Goal: Task Accomplishment & Management: Manage account settings

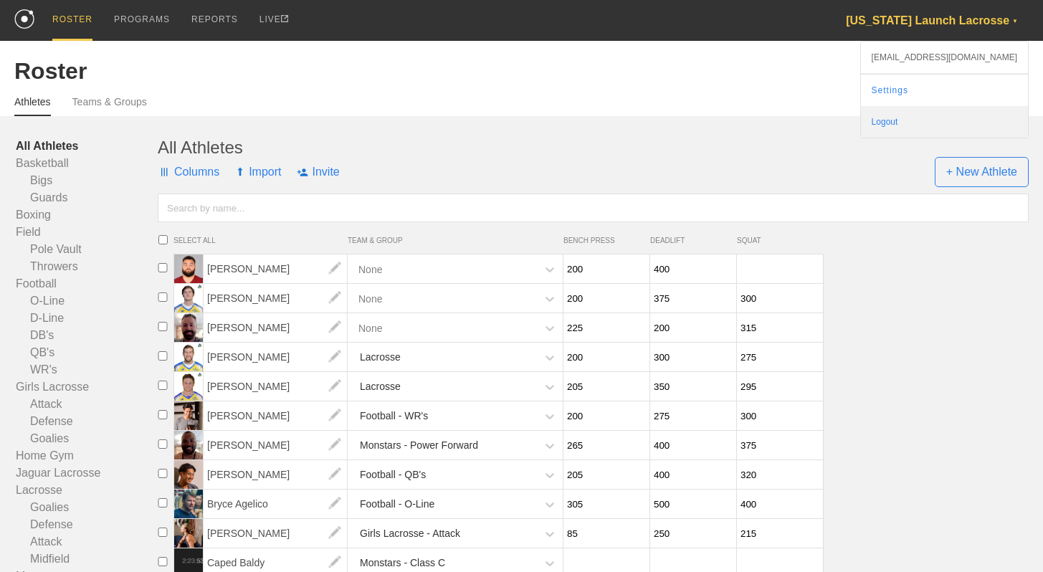
click at [941, 117] on div "Logout" at bounding box center [944, 122] width 167 height 32
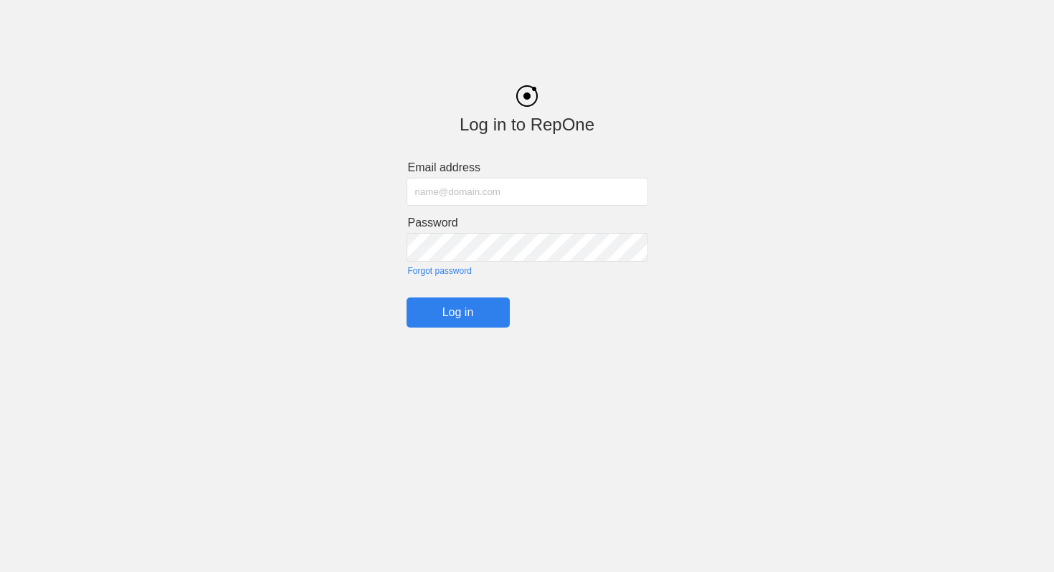
click at [512, 191] on input "text" at bounding box center [528, 192] width 242 height 28
click at [554, 193] on input "[EMAIL_ADDRESS][DOMAIN_NAME]" at bounding box center [528, 192] width 242 height 28
type input "[EMAIL_ADDRESS][DOMAIN_NAME]"
click at [458, 307] on input "Log in" at bounding box center [458, 313] width 103 height 30
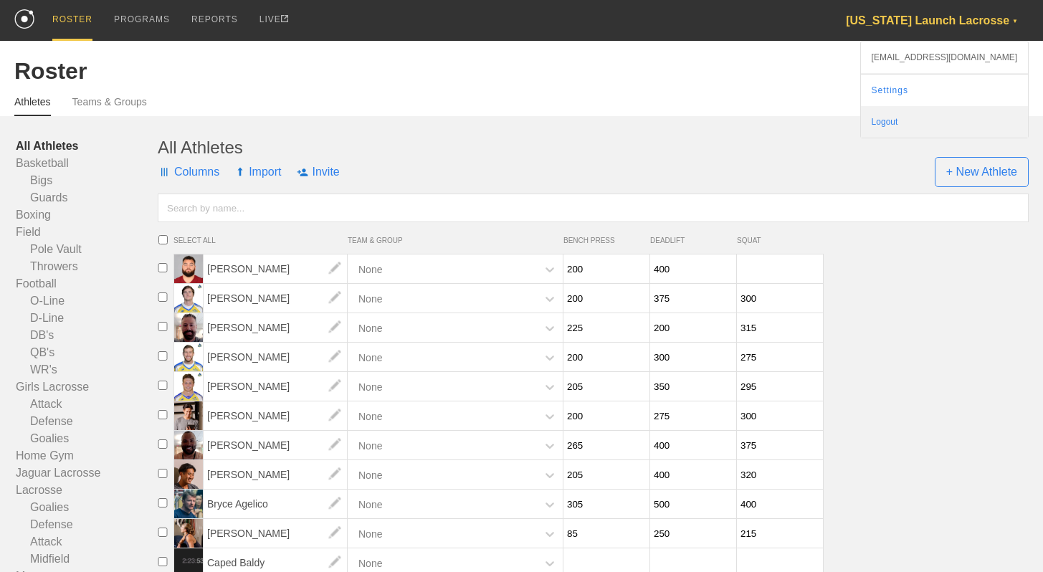
click at [939, 113] on div "Logout" at bounding box center [944, 122] width 167 height 32
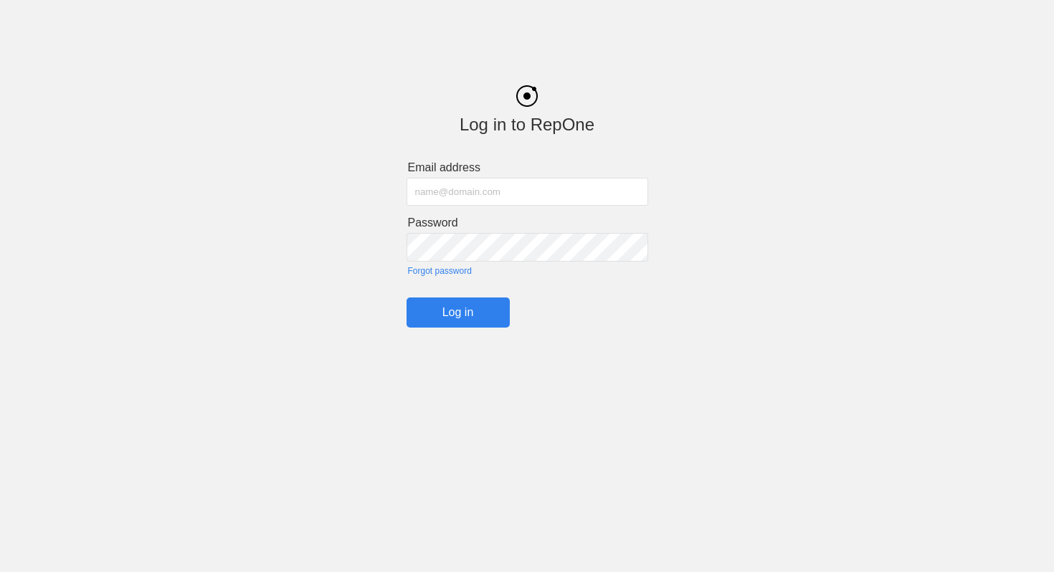
click at [601, 191] on input "text" at bounding box center [528, 192] width 242 height 28
type input "j"
type input "[EMAIL_ADDRESS][DOMAIN_NAME]"
click at [471, 313] on input "Log in" at bounding box center [458, 313] width 103 height 30
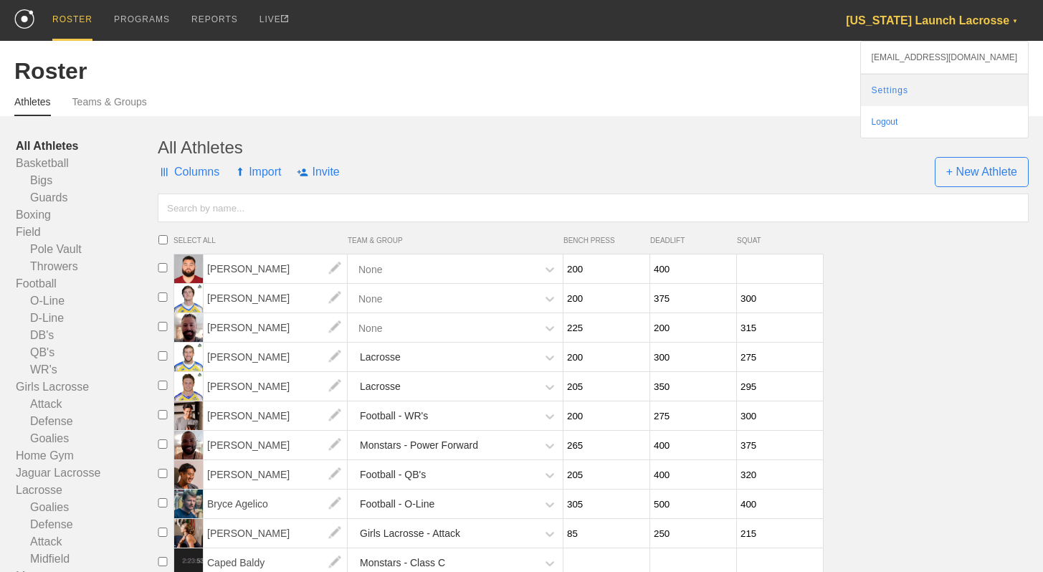
click at [951, 92] on link "Settings" at bounding box center [944, 91] width 167 height 32
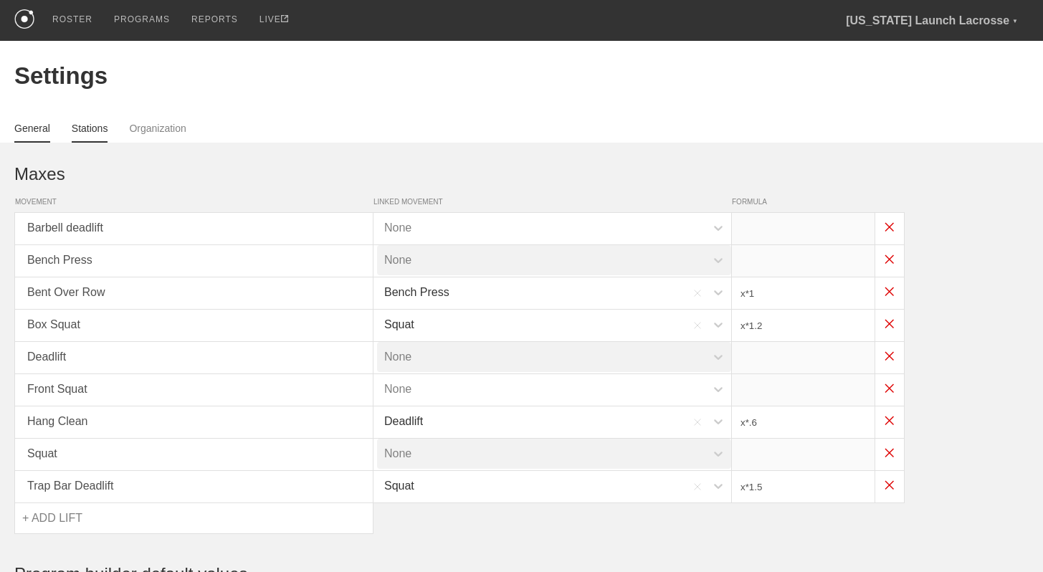
click at [101, 129] on link "Stations" at bounding box center [90, 133] width 37 height 20
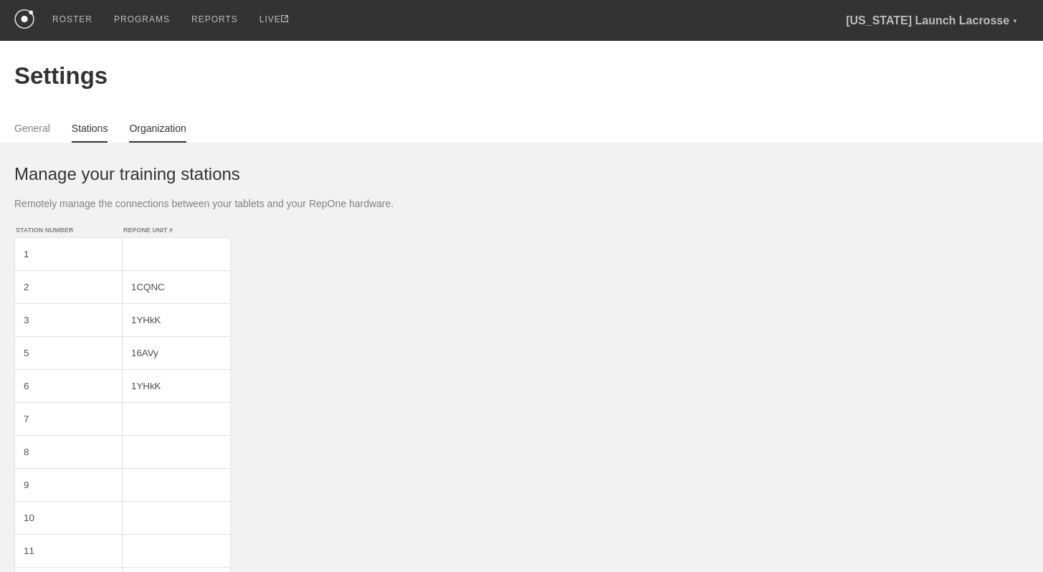
click at [141, 131] on link "Organization" at bounding box center [157, 133] width 57 height 20
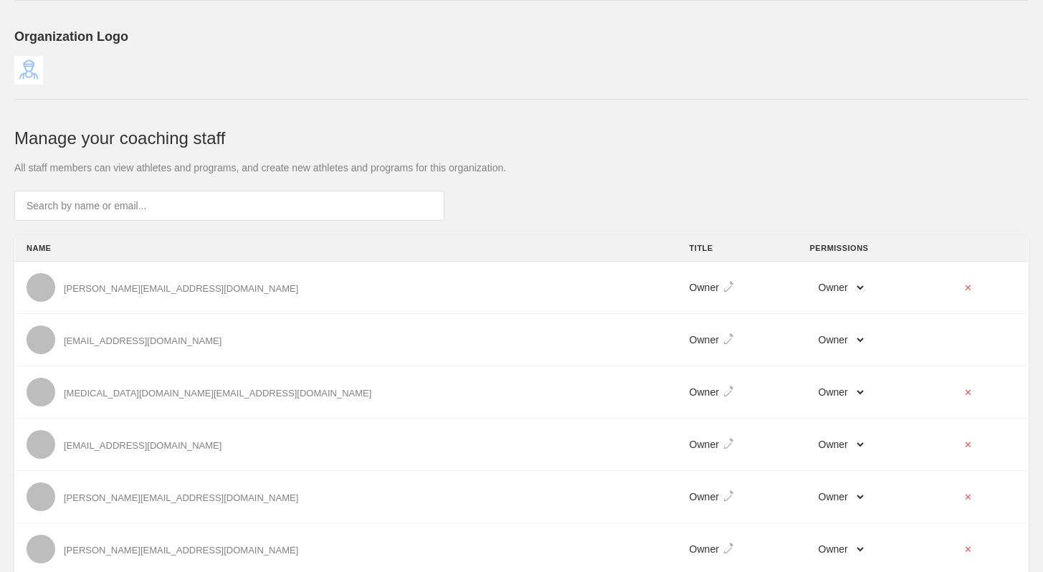
scroll to position [197, 0]
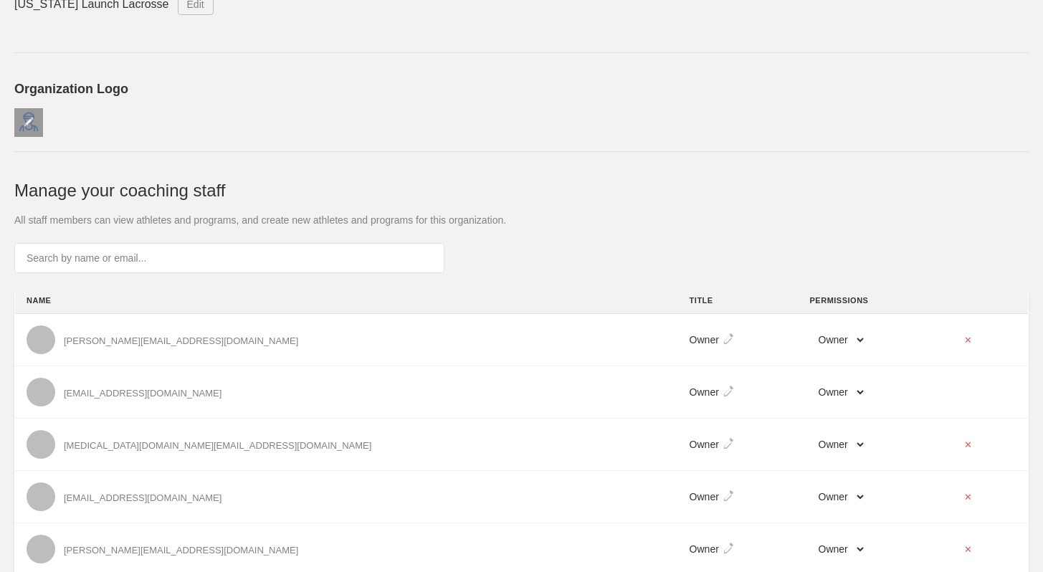
click at [28, 115] on div at bounding box center [28, 122] width 29 height 29
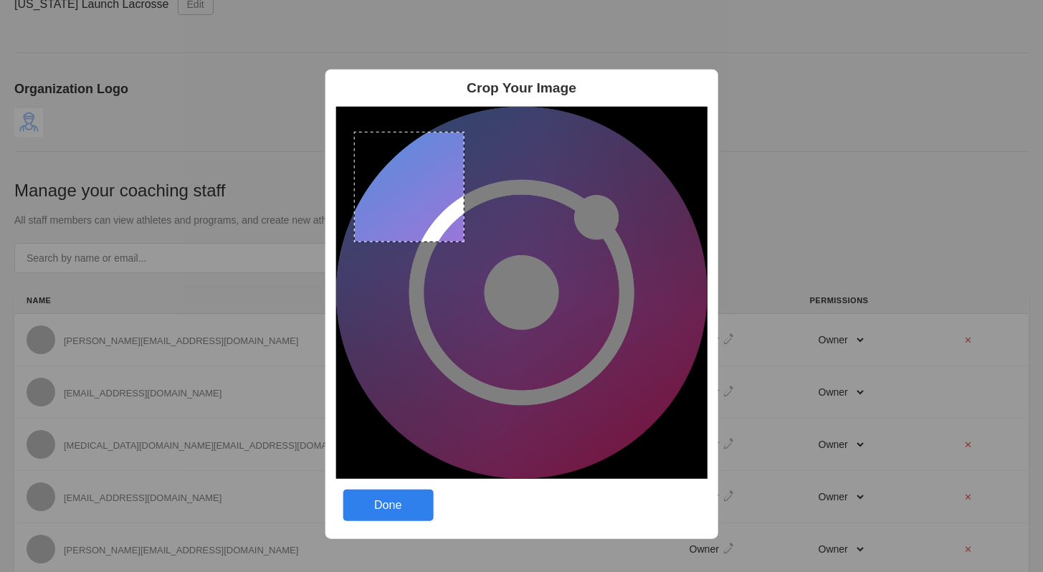
drag, startPoint x: 354, startPoint y: 132, endPoint x: 511, endPoint y: 300, distance: 230.3
click at [511, 300] on img at bounding box center [522, 293] width 372 height 372
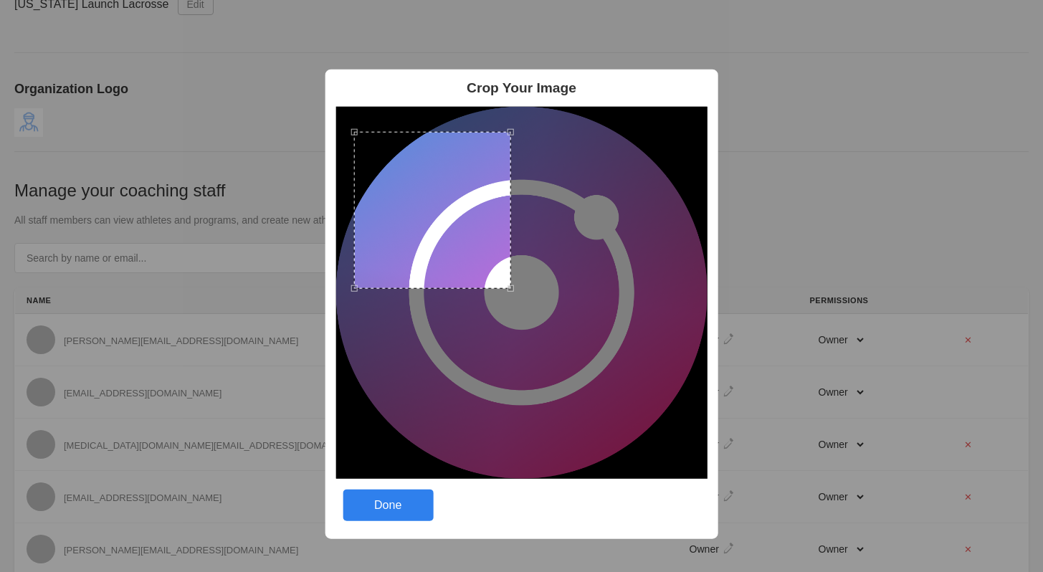
click at [398, 499] on div "Done" at bounding box center [388, 505] width 90 height 32
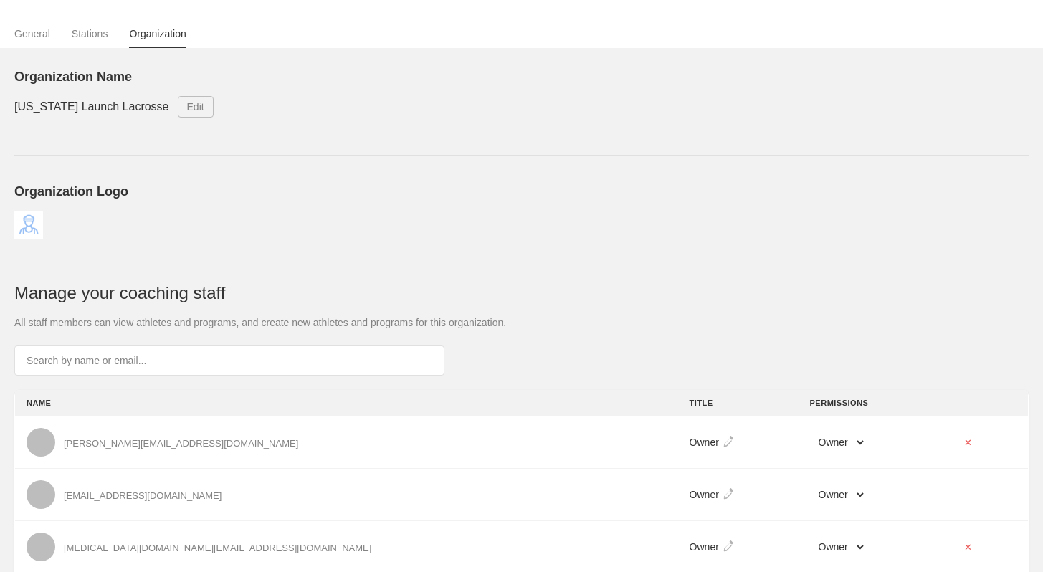
scroll to position [0, 0]
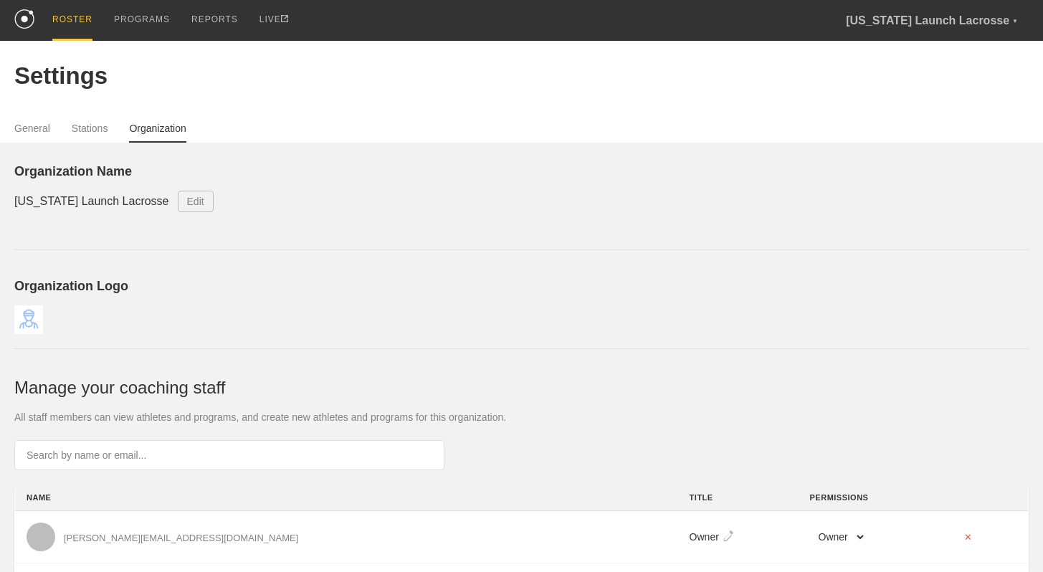
click at [75, 23] on div "ROSTER" at bounding box center [72, 20] width 40 height 41
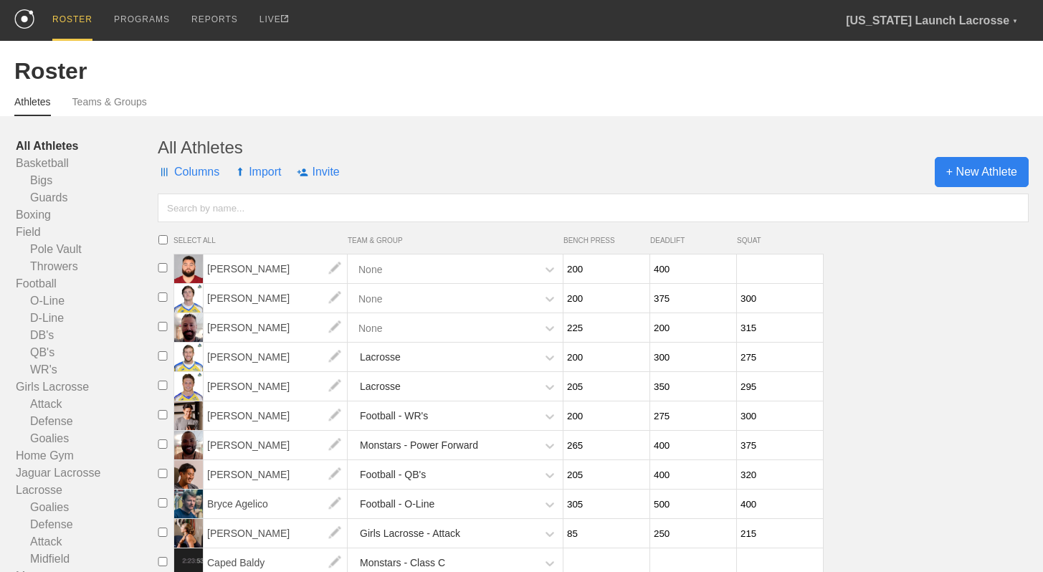
click at [961, 169] on span "+ New Athlete" at bounding box center [982, 172] width 94 height 30
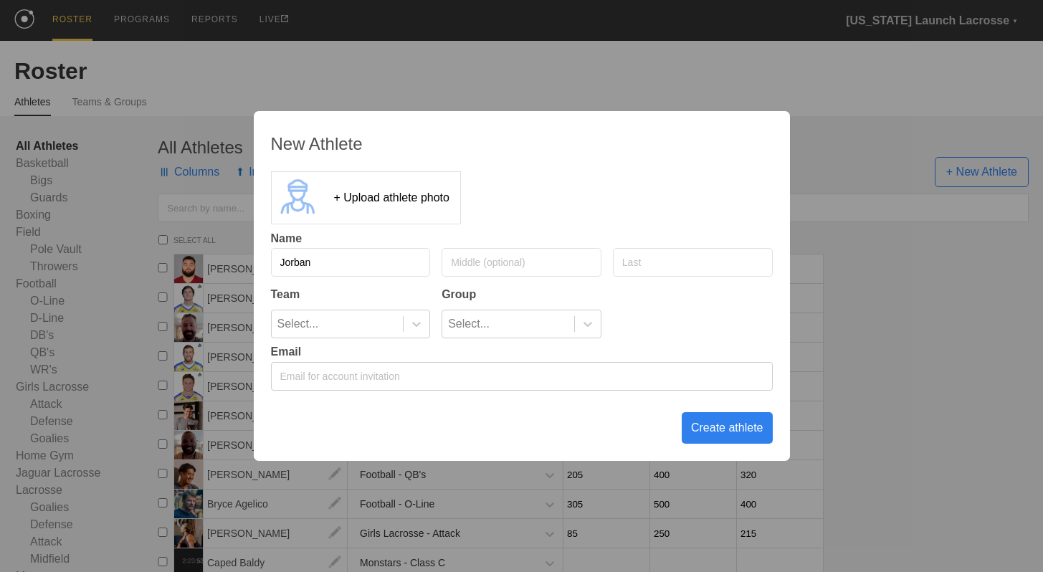
type input "Jorban"
type input "[PERSON_NAME]"
click at [481, 270] on input "[PERSON_NAME]" at bounding box center [522, 262] width 160 height 29
click at [667, 268] on input "text" at bounding box center [693, 262] width 160 height 29
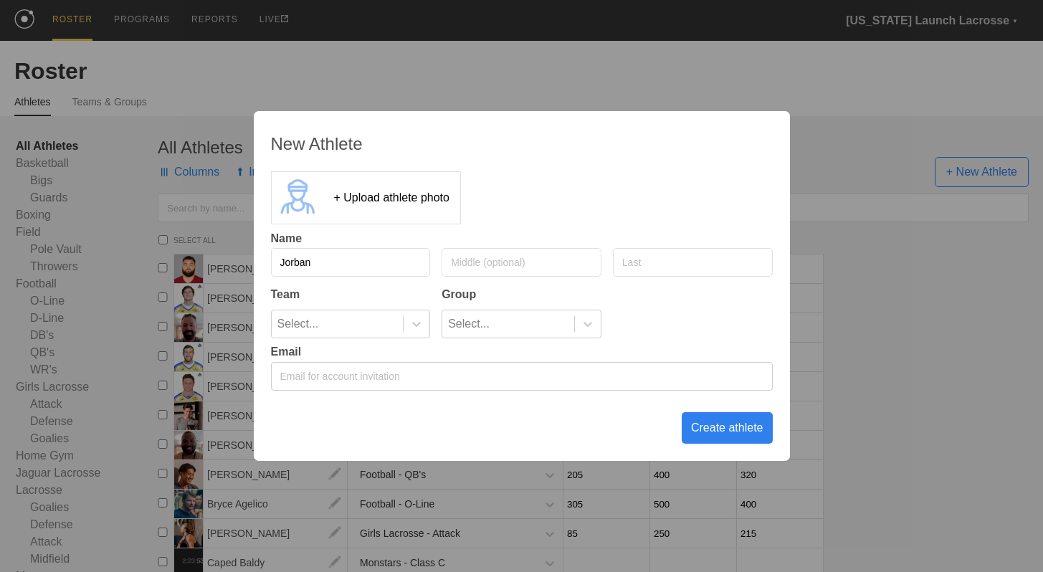
paste input "[PERSON_NAME]"
type input "[PERSON_NAME]"
click at [360, 323] on div "Select..." at bounding box center [338, 323] width 132 height 27
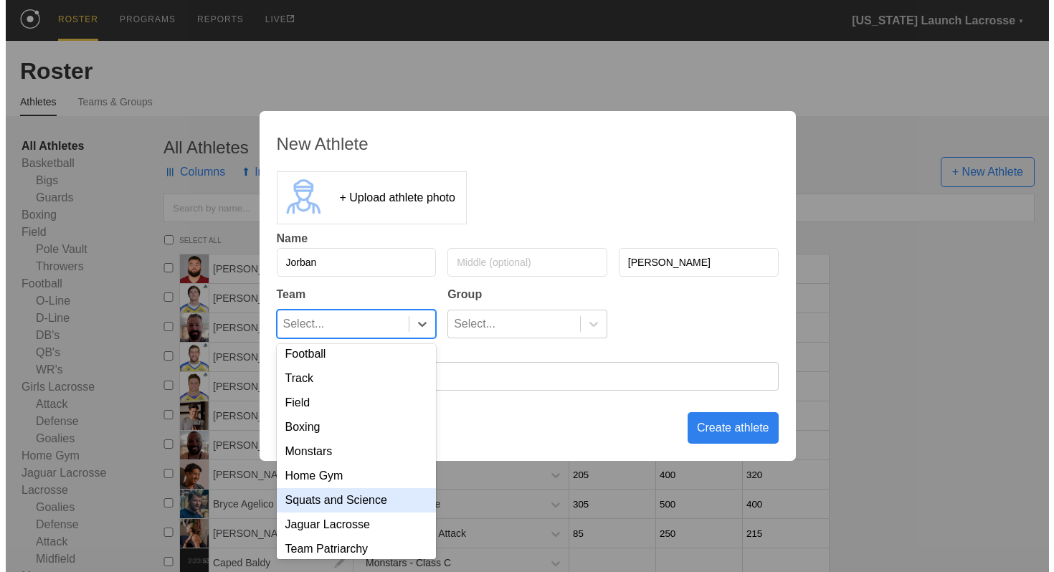
scroll to position [137, 0]
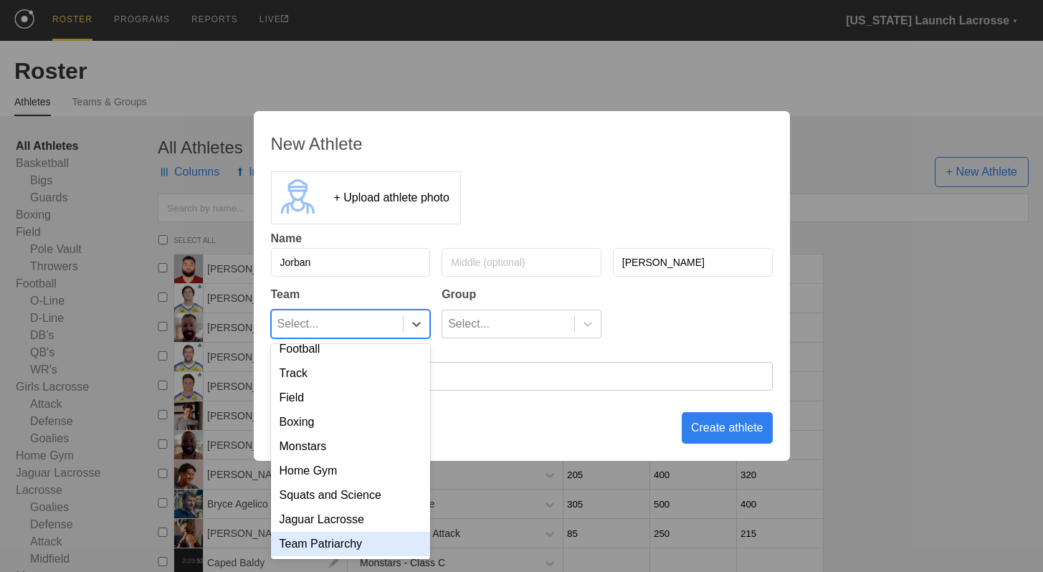
click at [373, 535] on div "Team Patriarchy" at bounding box center [351, 544] width 160 height 24
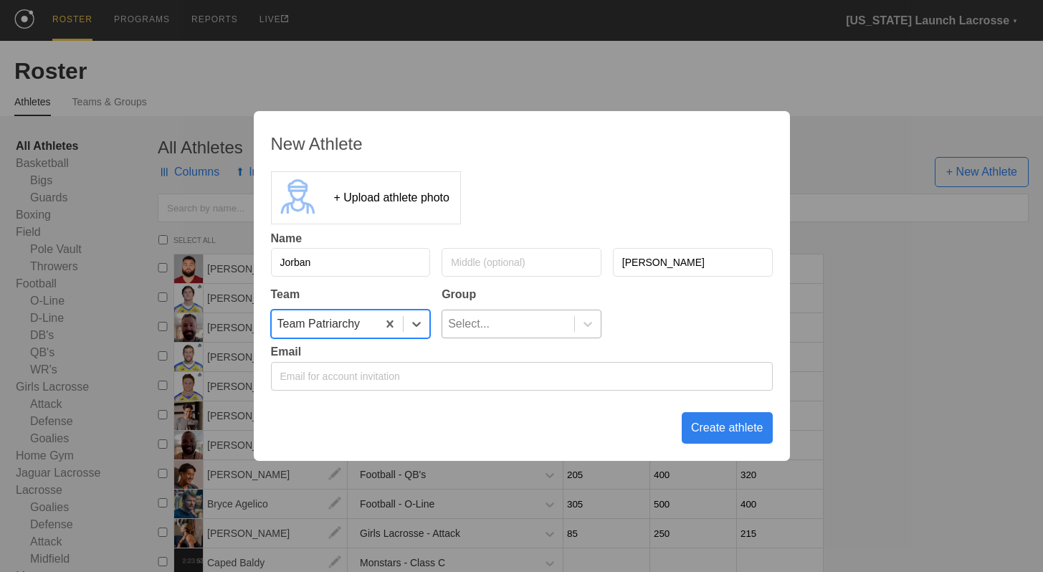
click at [509, 320] on div "Select..." at bounding box center [508, 323] width 132 height 27
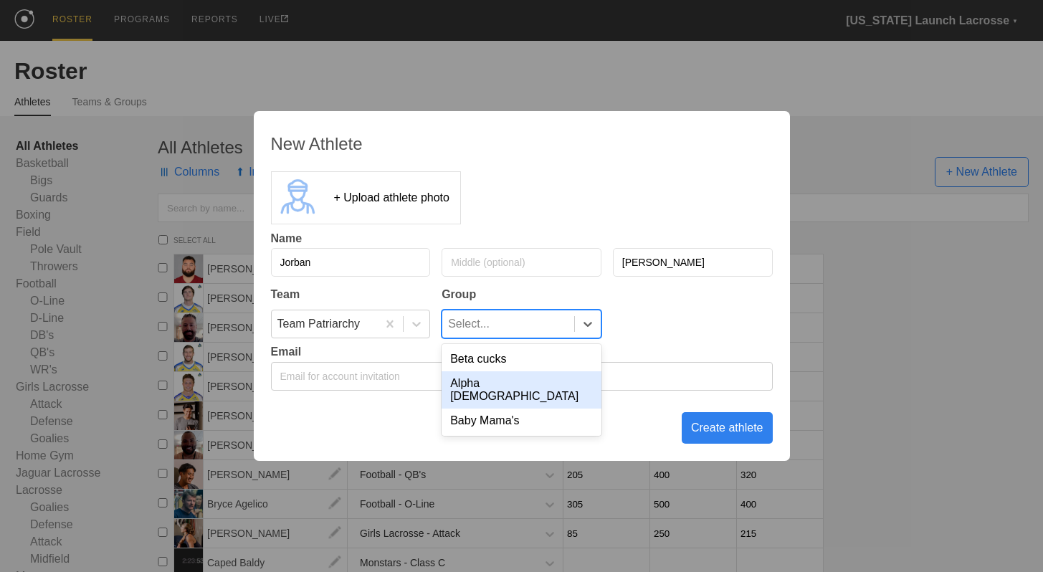
click at [510, 379] on div "Alpha [DEMOGRAPHIC_DATA]" at bounding box center [522, 389] width 160 height 37
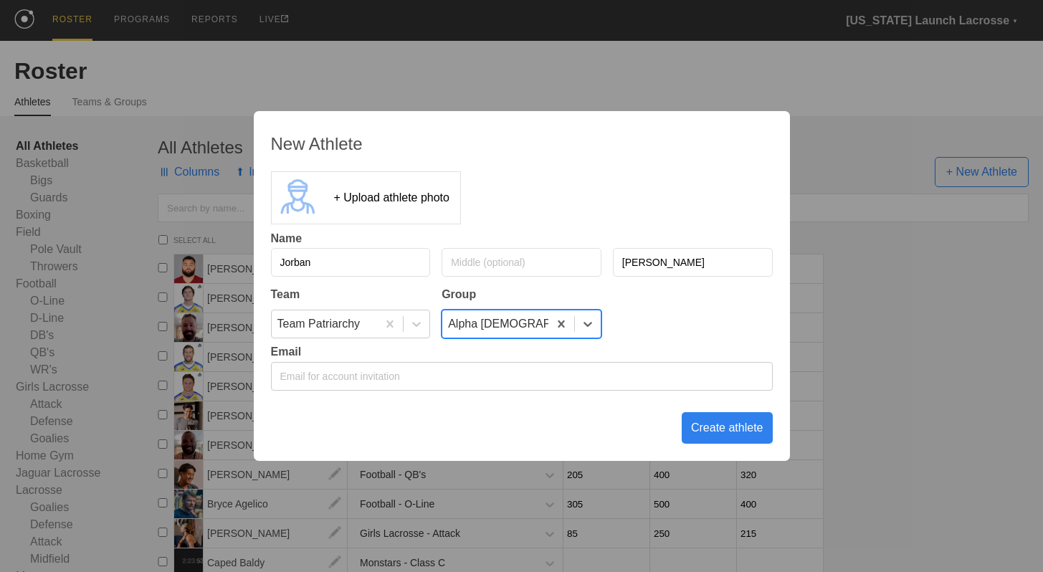
click at [470, 375] on input "email" at bounding box center [522, 376] width 502 height 29
type input "[EMAIL_ADDRESS][DOMAIN_NAME]"
click at [703, 425] on div "Create athlete" at bounding box center [727, 428] width 91 height 32
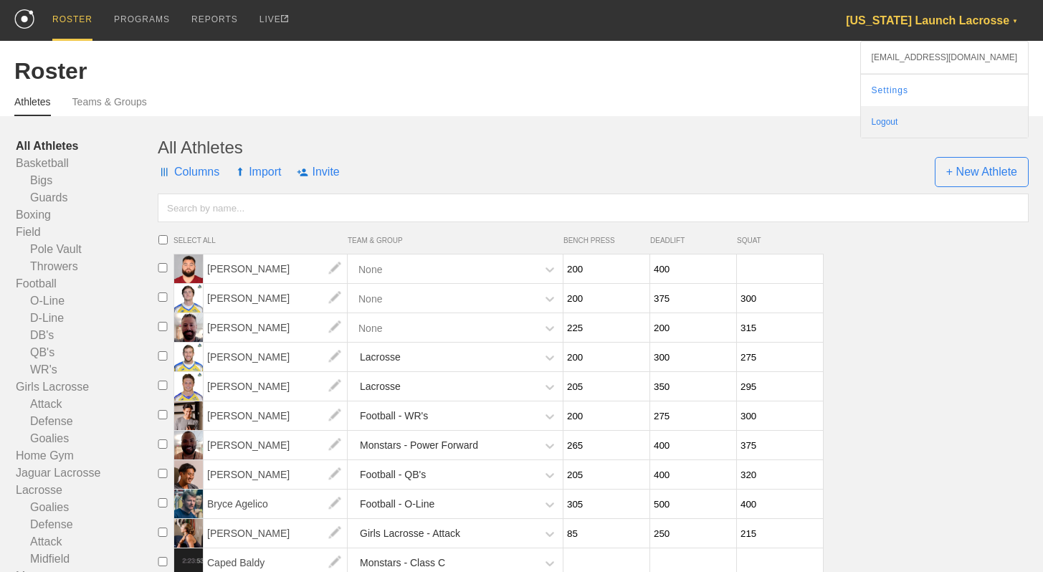
click at [946, 116] on div "Logout" at bounding box center [944, 122] width 167 height 32
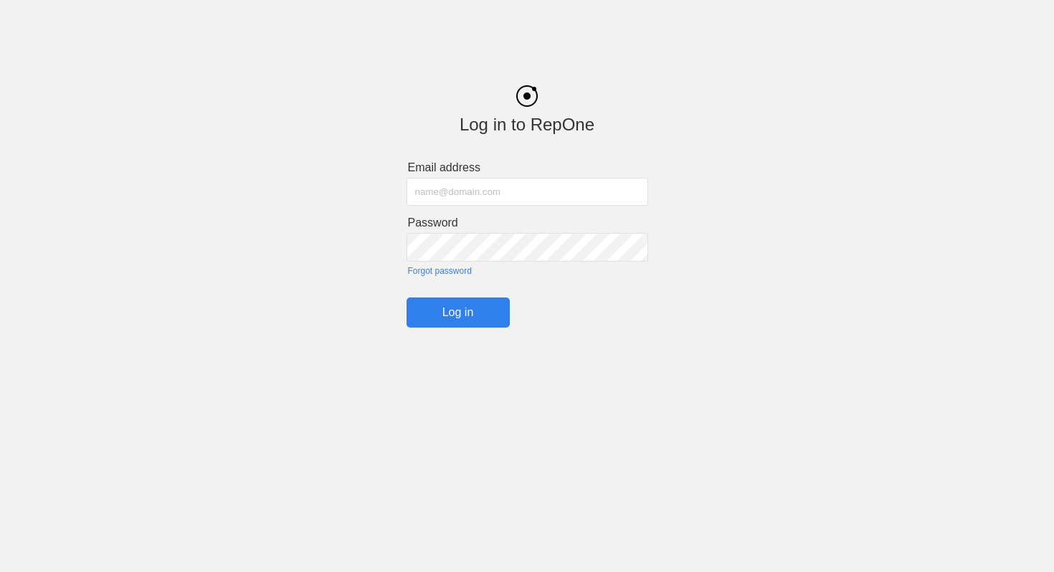
click at [528, 191] on input "text" at bounding box center [528, 192] width 242 height 28
type input "[EMAIL_ADDRESS][DOMAIN_NAME]"
click at [418, 306] on input "Log in" at bounding box center [458, 313] width 103 height 30
click at [440, 306] on input "Log in" at bounding box center [458, 313] width 103 height 30
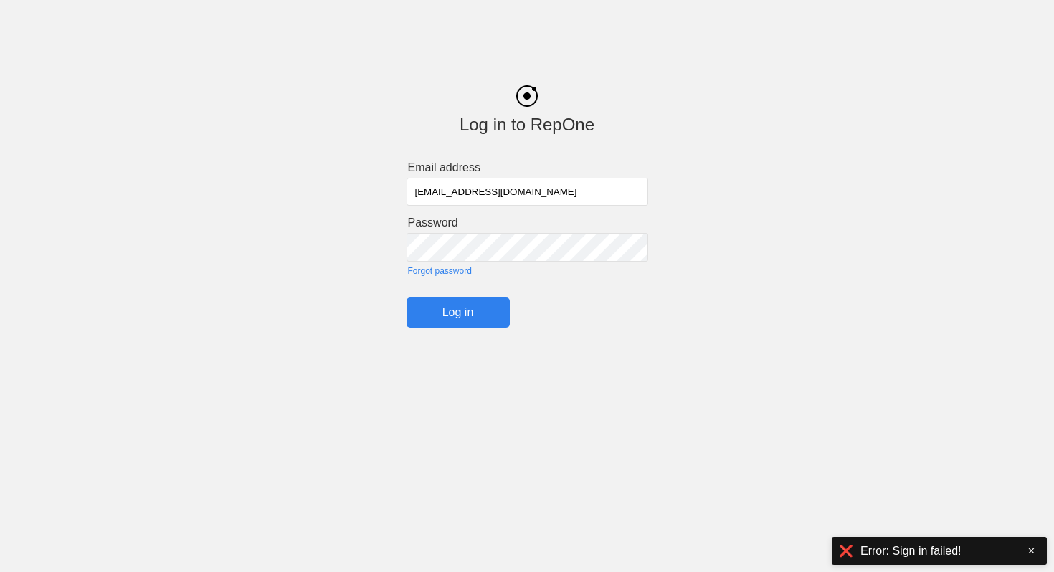
click at [369, 248] on div "Log in to RepOne Email address [EMAIL_ADDRESS][DOMAIN_NAME] Password Forgot pas…" at bounding box center [527, 196] width 1054 height 264
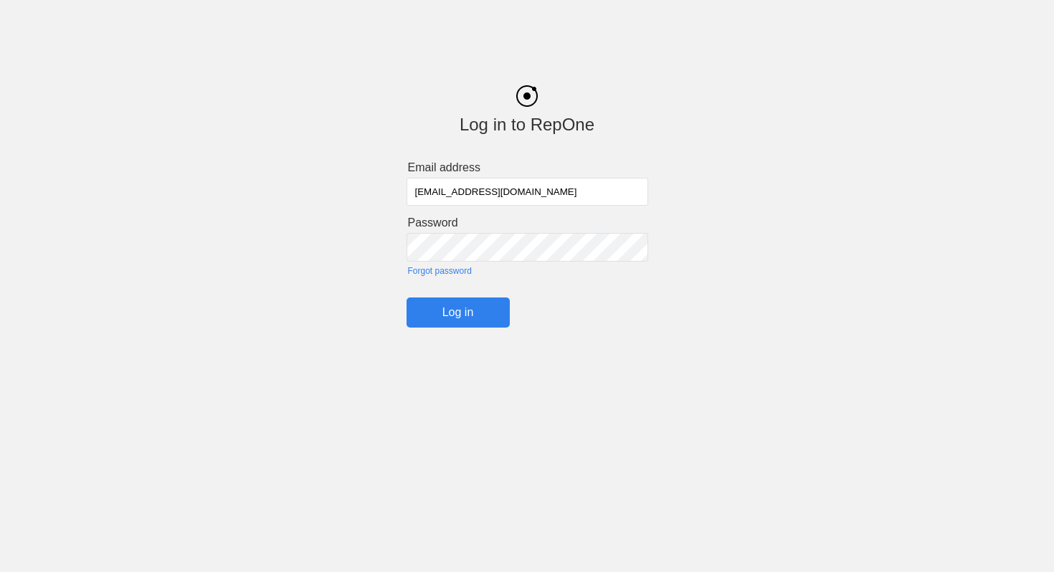
click at [437, 310] on input "Log in" at bounding box center [458, 313] width 103 height 30
click at [487, 305] on input "Log in" at bounding box center [458, 313] width 103 height 30
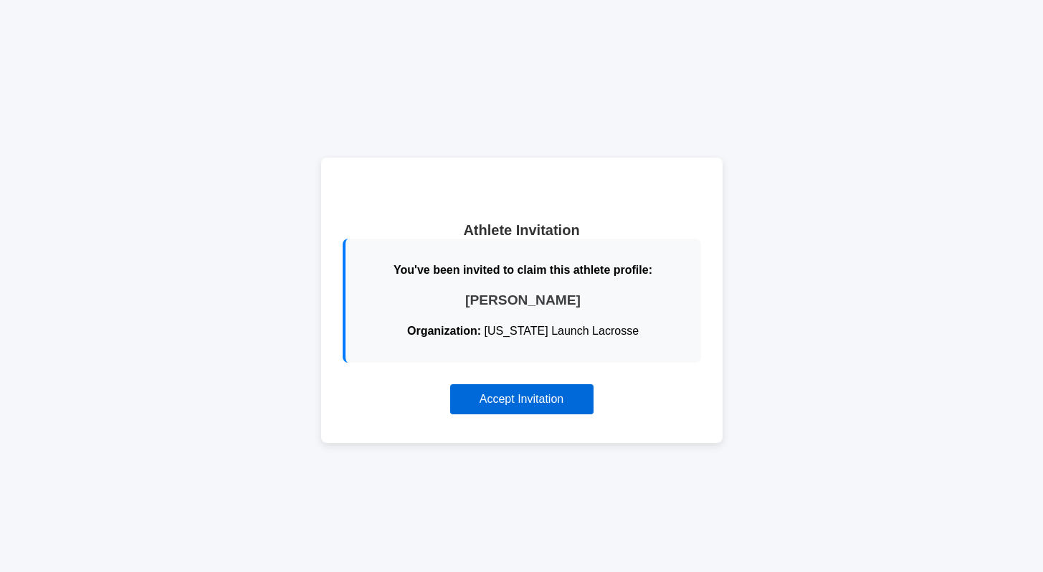
click at [500, 399] on button "Accept Invitation" at bounding box center [521, 399] width 143 height 30
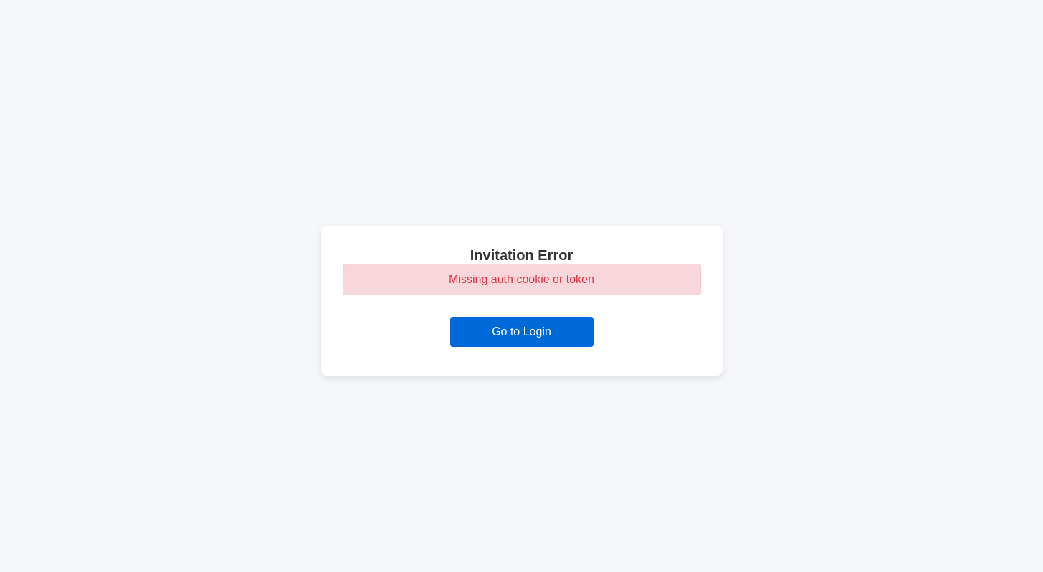
click at [500, 330] on button "Go to Login" at bounding box center [521, 332] width 143 height 30
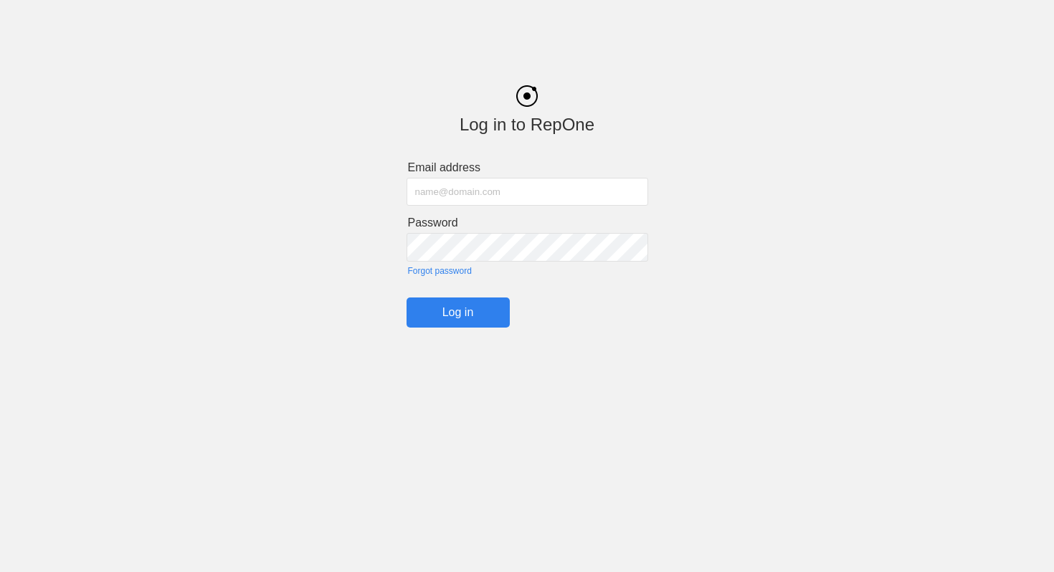
click at [488, 194] on input "text" at bounding box center [528, 192] width 242 height 28
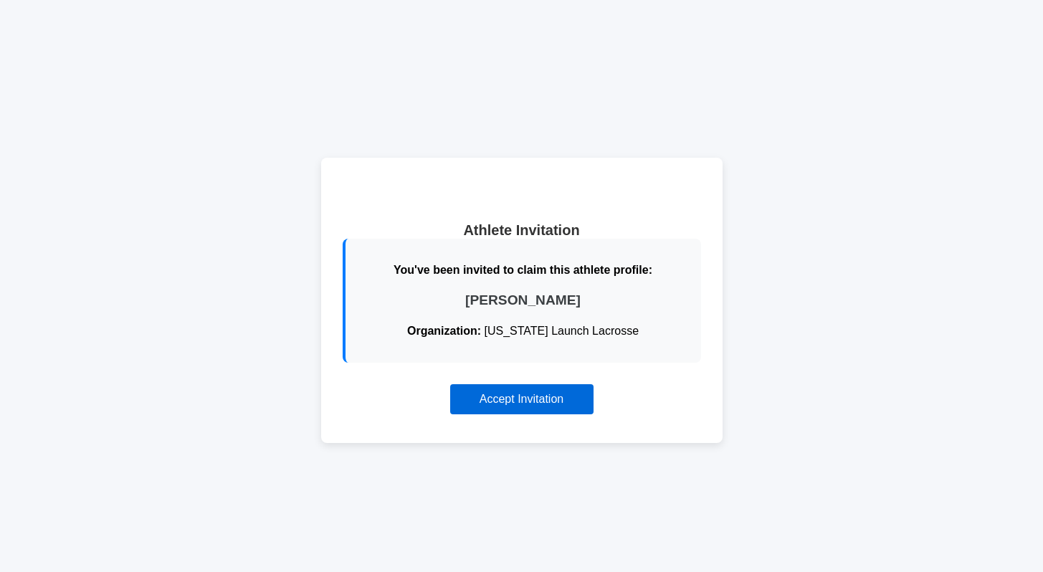
click at [541, 394] on button "Accept Invitation" at bounding box center [521, 399] width 143 height 30
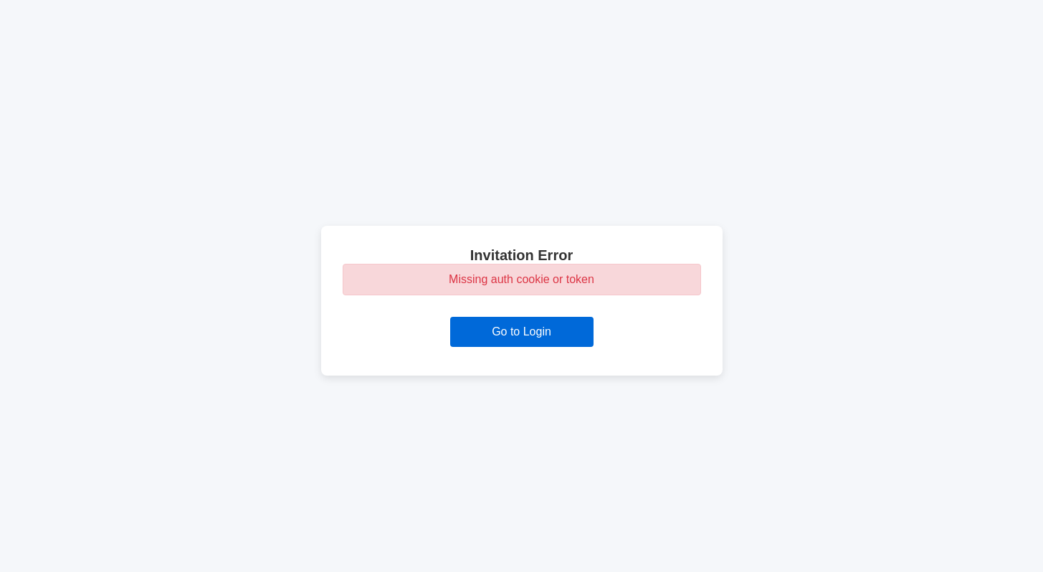
click at [552, 328] on button "Go to Login" at bounding box center [521, 332] width 143 height 30
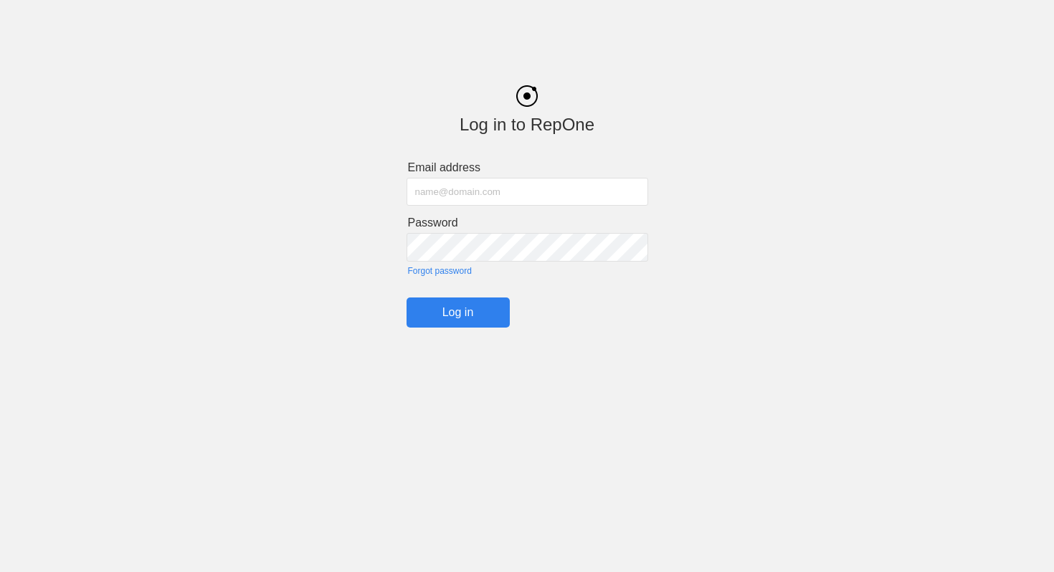
click at [508, 186] on input "text" at bounding box center [528, 192] width 242 height 28
type input "seminolemuscle@gmail.com"
click at [455, 273] on link "Forgot password" at bounding box center [528, 271] width 240 height 10
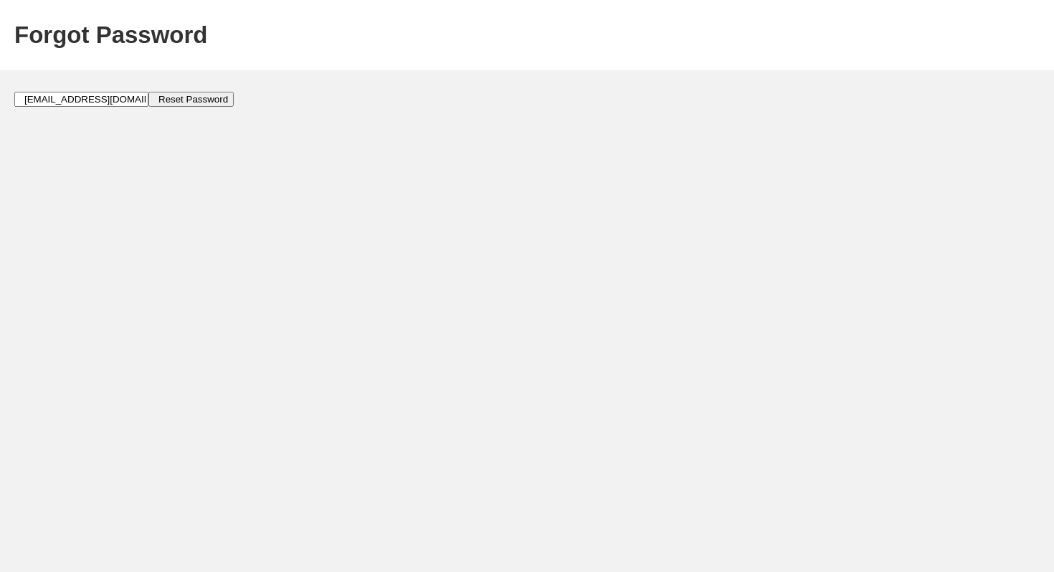
click at [181, 103] on input "Reset Password" at bounding box center [190, 99] width 85 height 15
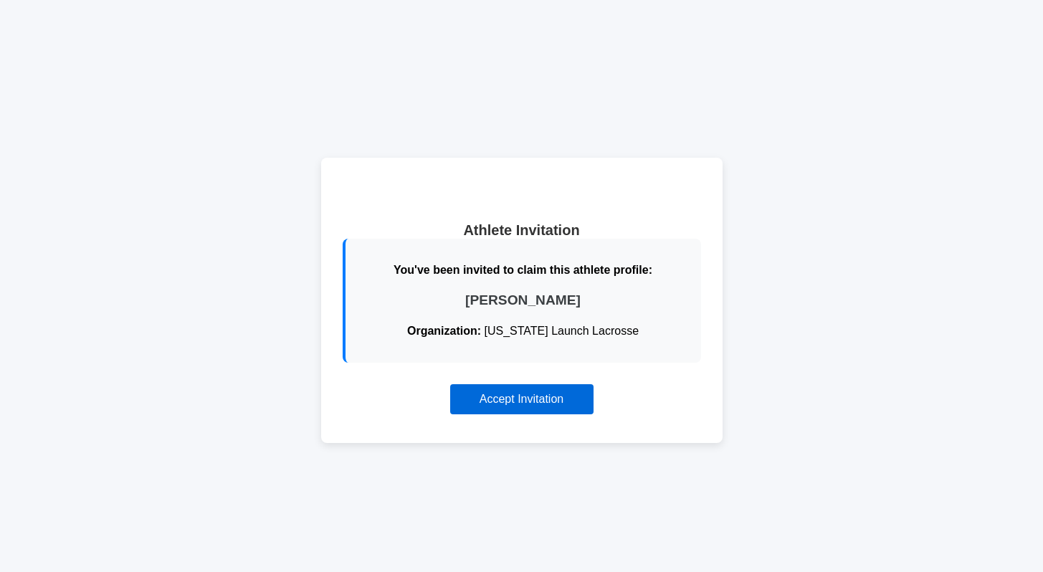
click at [531, 413] on button "Accept Invitation" at bounding box center [521, 399] width 143 height 30
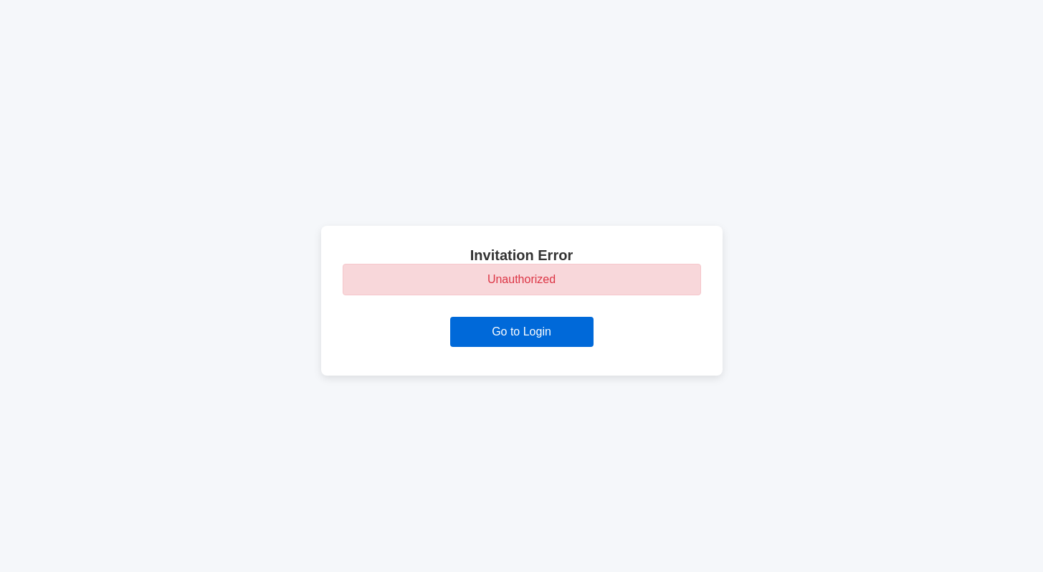
click at [476, 326] on button "Go to Login" at bounding box center [521, 332] width 143 height 30
